Goal: Task Accomplishment & Management: Complete application form

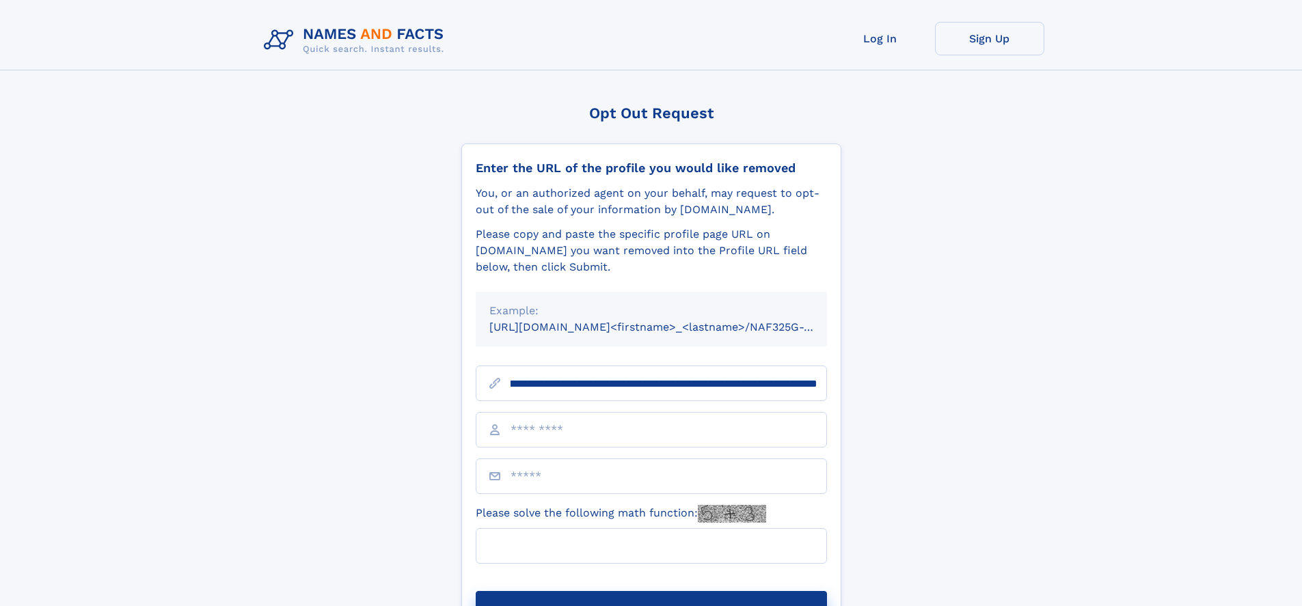
scroll to position [0, 150]
type input "**********"
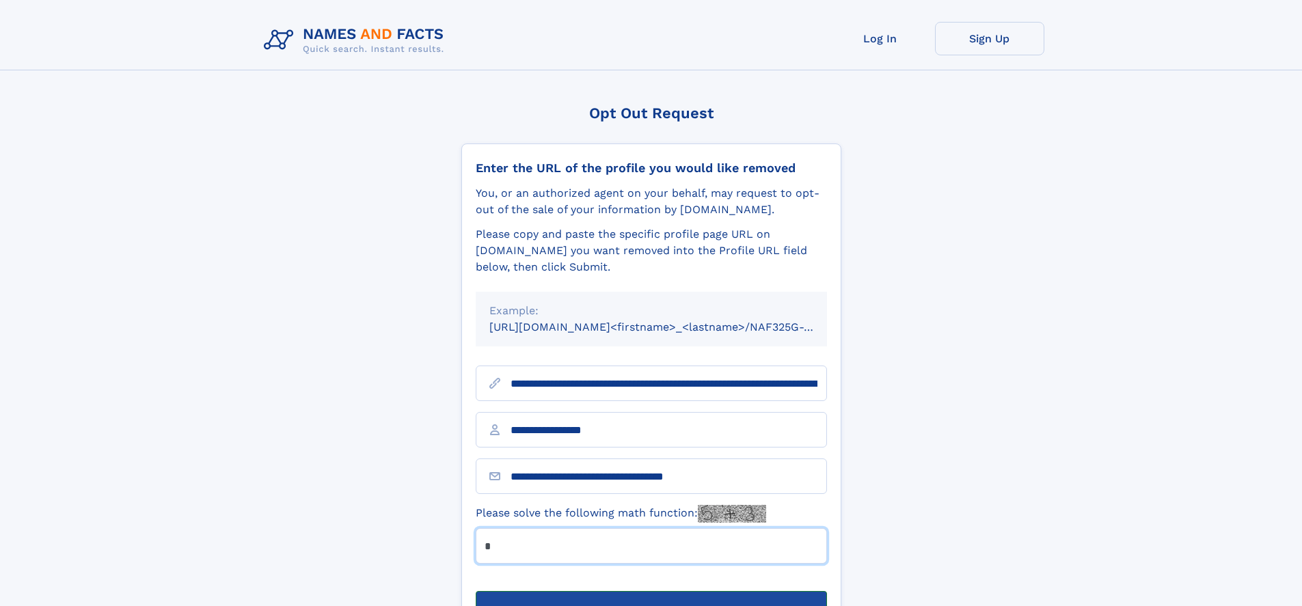
type input "*"
click at [651, 591] on button "Submit Opt Out Request" at bounding box center [651, 613] width 351 height 44
